Goal: Feedback & Contribution: Leave review/rating

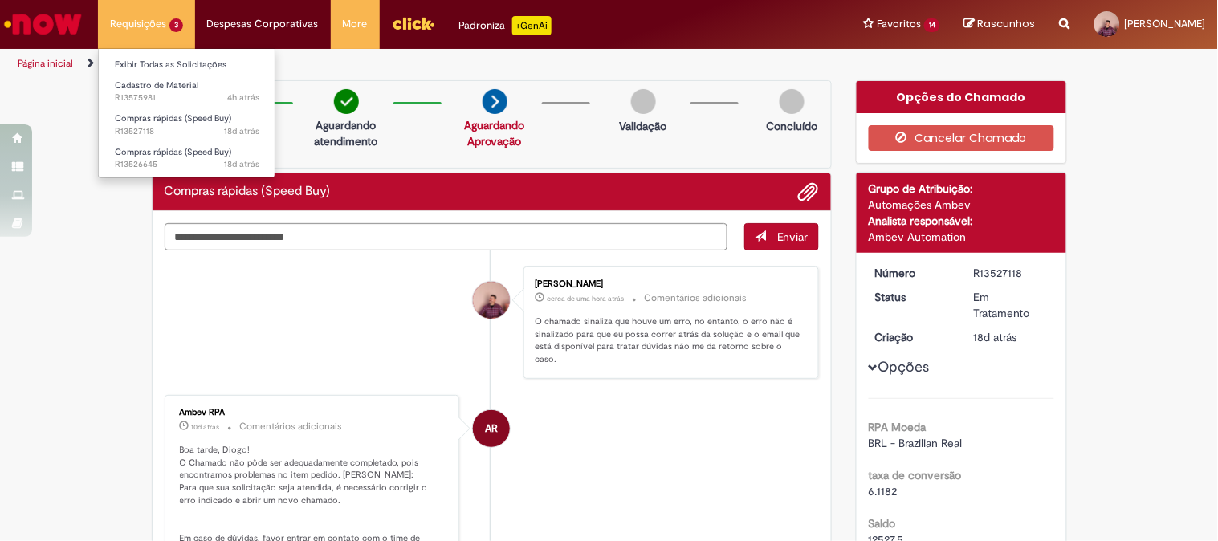
click at [157, 21] on li "Requisições 3 Exibir Todas as Solicitações Cadastro de Material 4h atrás 4 hora…" at bounding box center [146, 24] width 97 height 48
click at [179, 61] on link "Exibir Todas as Solicitações" at bounding box center [187, 65] width 177 height 18
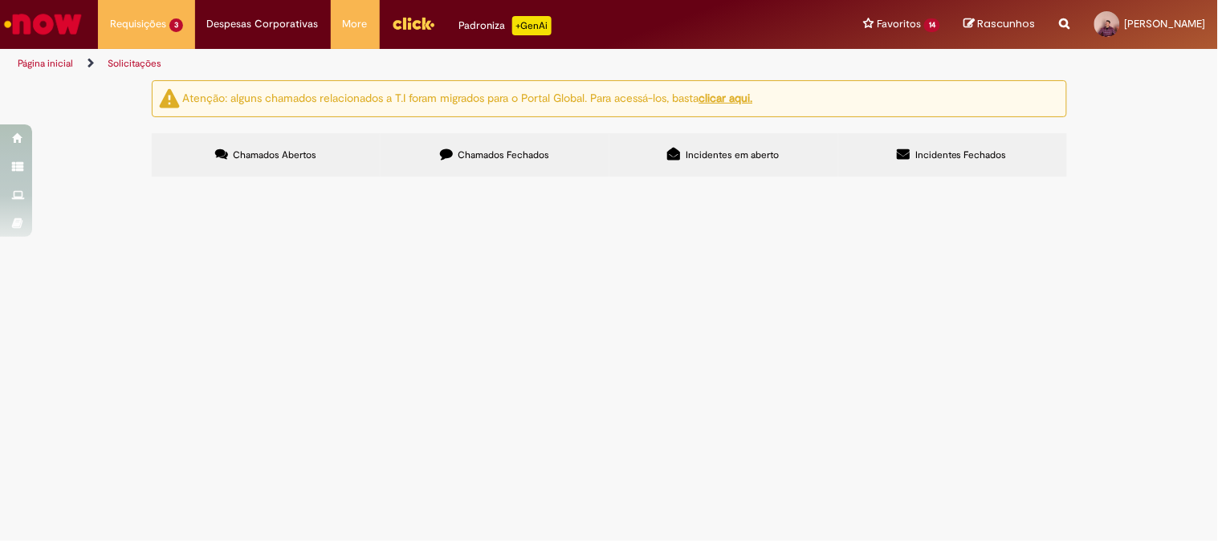
click at [476, 153] on span "Chamados Fechados" at bounding box center [504, 155] width 92 height 13
click at [0, 0] on span "Compras rápidas (Speed Buy)" at bounding box center [0, 0] width 0 height 0
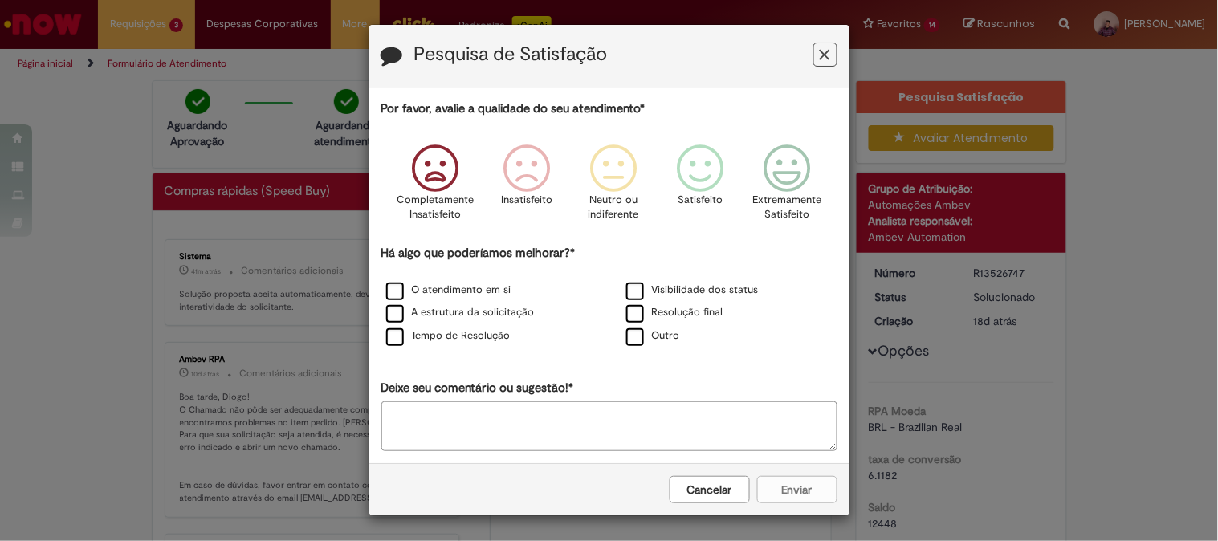
click at [431, 178] on icon "Feedback" at bounding box center [435, 168] width 60 height 48
click at [628, 320] on label "Resolução final" at bounding box center [674, 312] width 97 height 15
click at [629, 292] on label "Visibilidade dos status" at bounding box center [692, 290] width 132 height 15
click at [391, 287] on label "O atendimento em si" at bounding box center [448, 290] width 125 height 15
drag, startPoint x: 639, startPoint y: 30, endPoint x: 859, endPoint y: 61, distance: 222.2
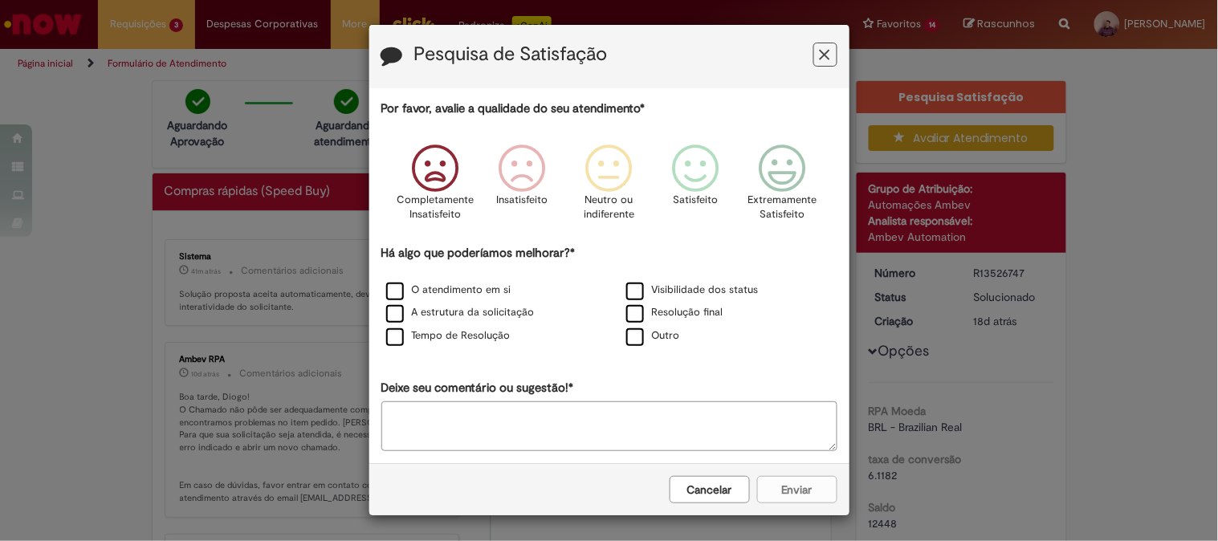
click at [859, 61] on div "Pesquisa de Satisfação Por favor, avalie a qualidade do seu atendimento* Comple…" at bounding box center [609, 270] width 1218 height 541
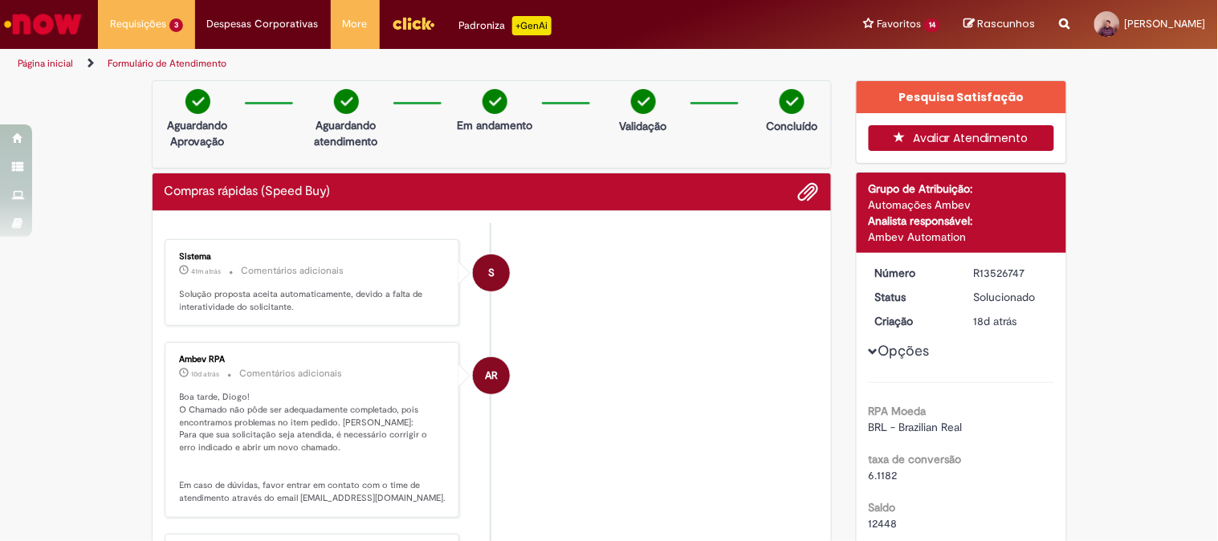
click at [945, 136] on button "Avaliar Atendimento" at bounding box center [961, 138] width 185 height 26
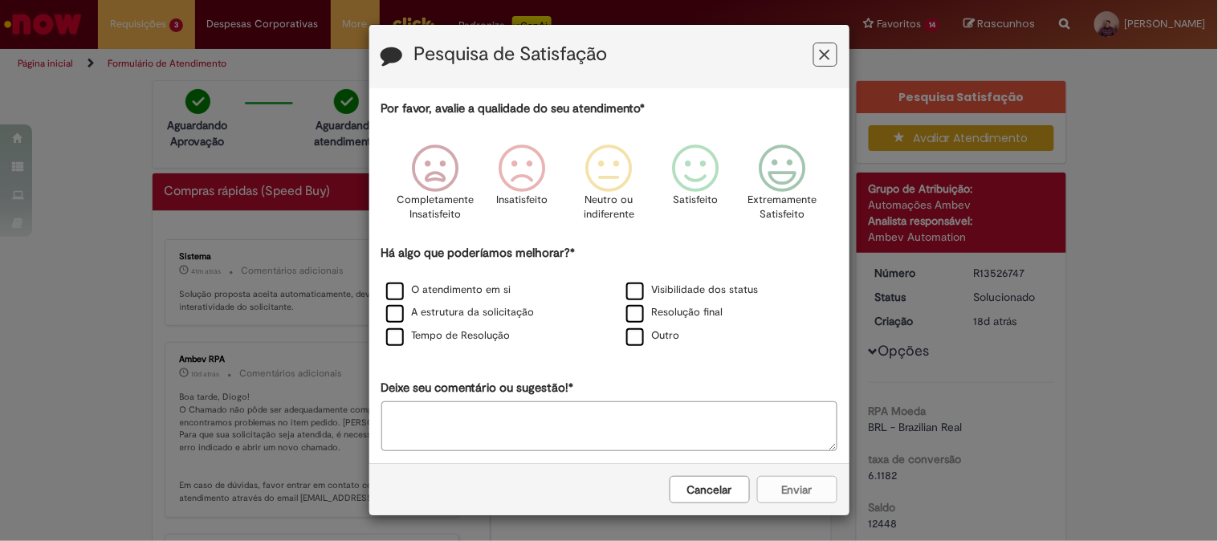
click at [511, 431] on textarea "Deixe seu comentário ou sugestão!*" at bounding box center [609, 426] width 456 height 50
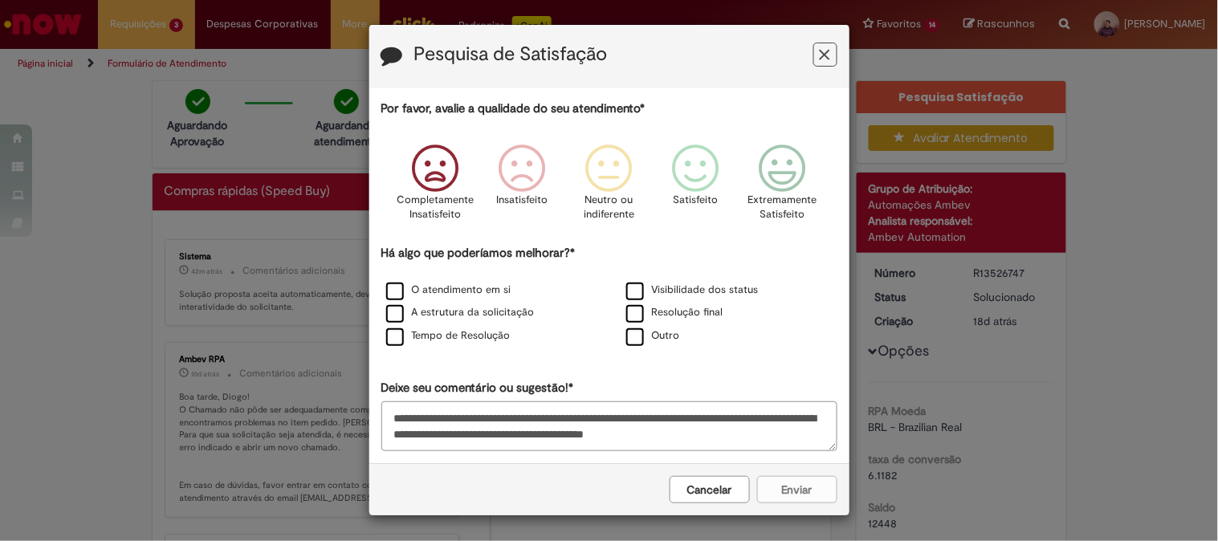
type textarea "**********"
click at [410, 169] on icon "Feedback" at bounding box center [435, 168] width 60 height 48
click at [652, 309] on label "Resolução final" at bounding box center [674, 312] width 97 height 15
click at [657, 284] on label "Visibilidade dos status" at bounding box center [692, 290] width 132 height 15
click at [507, 318] on label "A estrutura da solicitação" at bounding box center [460, 312] width 149 height 15
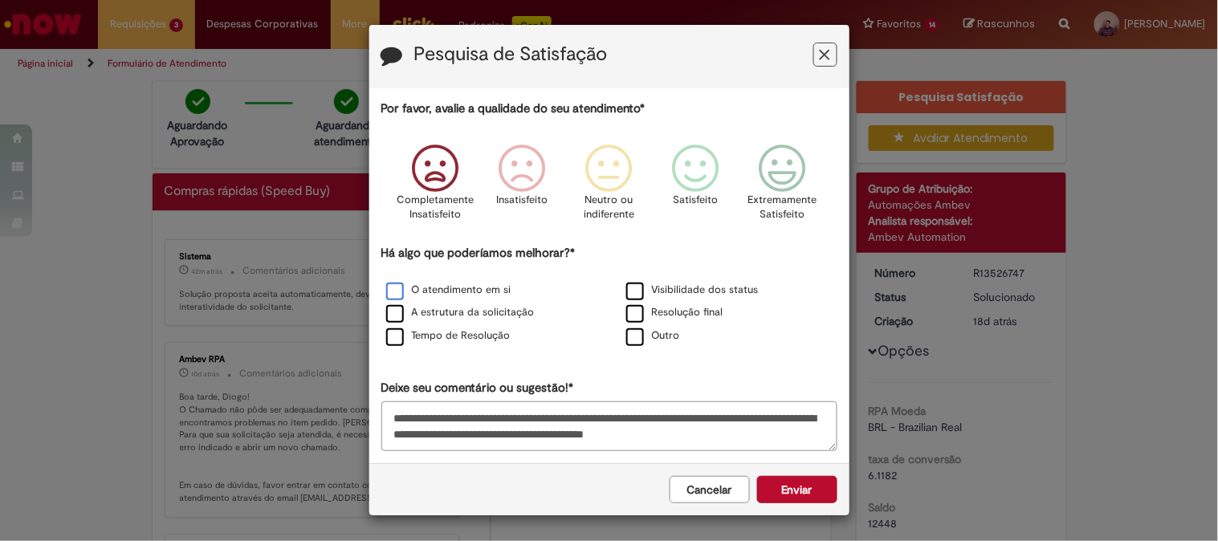
click at [495, 291] on label "O atendimento em si" at bounding box center [448, 290] width 125 height 15
click at [492, 311] on label "A estrutura da solicitação" at bounding box center [460, 312] width 149 height 15
click at [492, 314] on label "A estrutura da solicitação" at bounding box center [460, 312] width 149 height 15
click at [463, 308] on label "A estrutura da solicitação" at bounding box center [460, 312] width 149 height 15
click at [493, 311] on label "A estrutura da solicitação" at bounding box center [460, 312] width 149 height 15
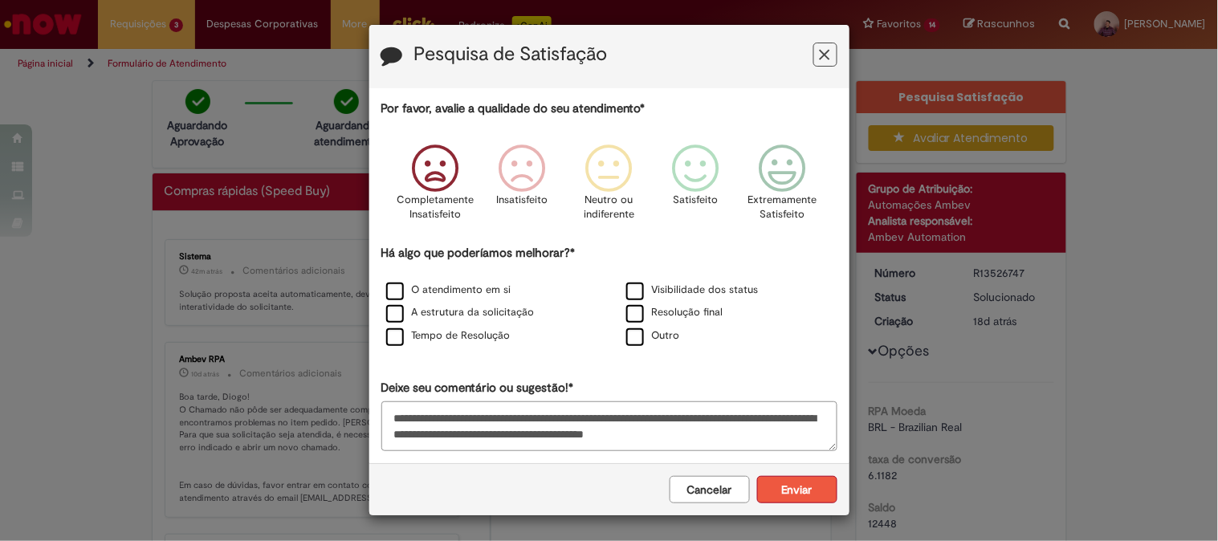
click at [783, 494] on button "Enviar" at bounding box center [797, 489] width 80 height 27
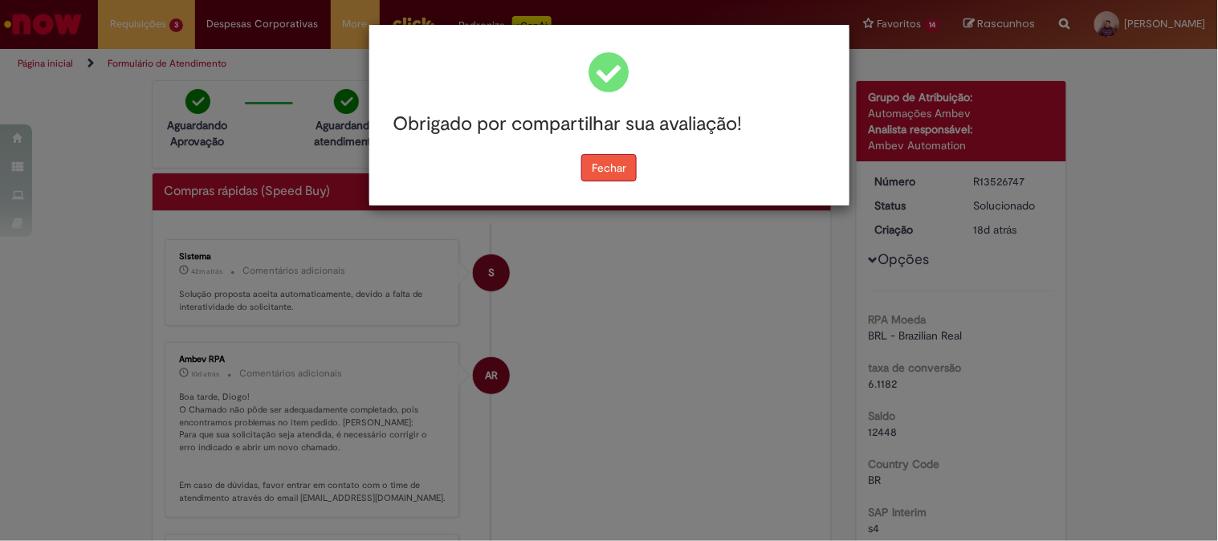
click at [608, 164] on button "Fechar" at bounding box center [608, 167] width 55 height 27
